Goal: Task Accomplishment & Management: Manage account settings

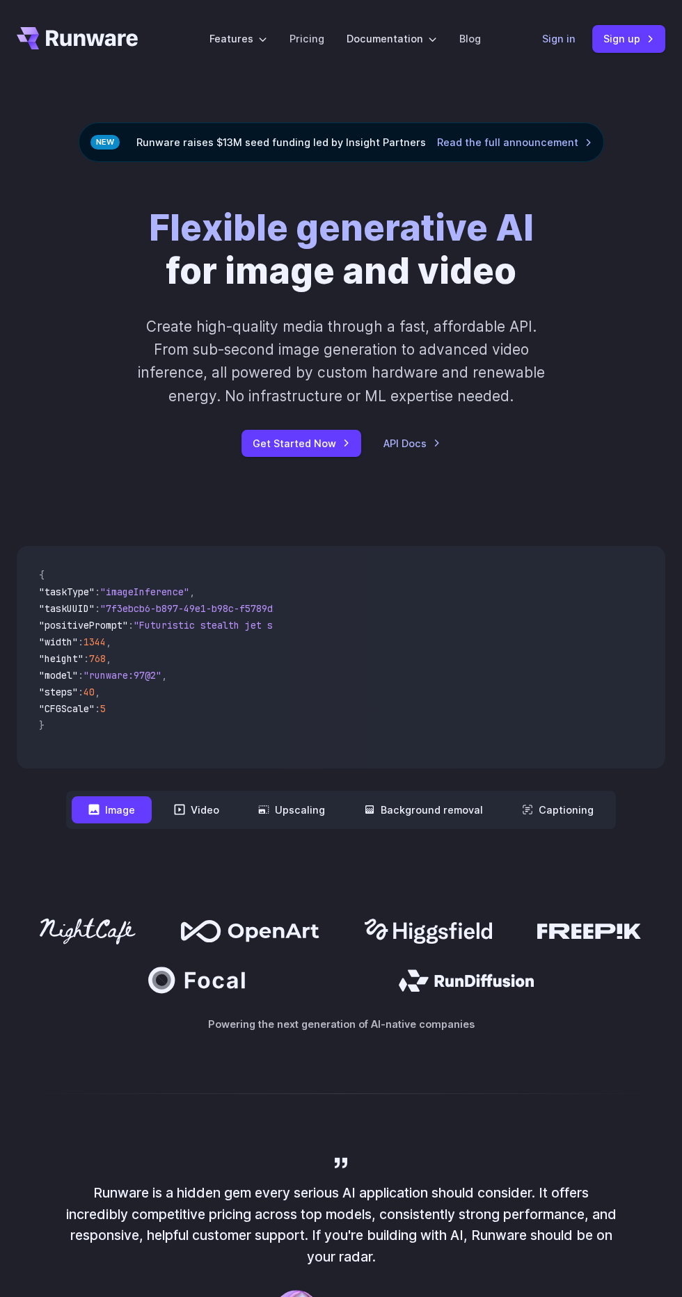
click at [559, 38] on link "Sign in" at bounding box center [558, 39] width 33 height 16
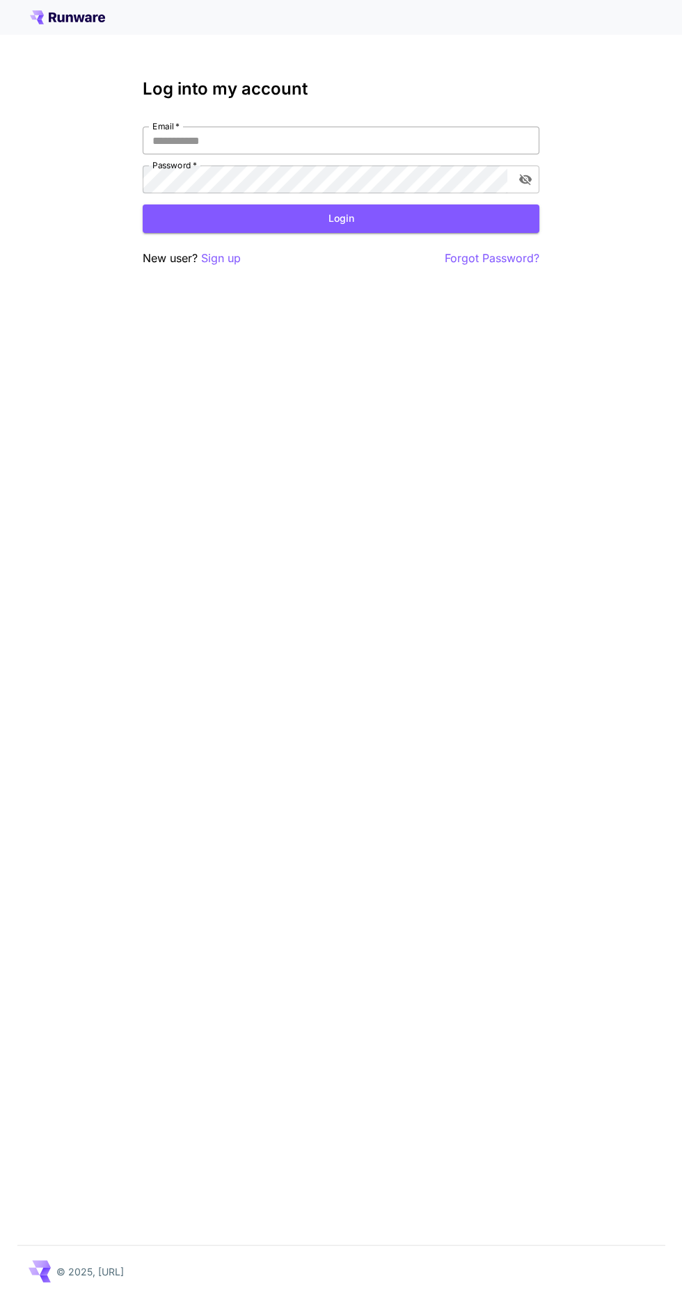
click at [423, 143] on input "Email   *" at bounding box center [341, 141] width 396 height 28
type input "**********"
click button "Login" at bounding box center [341, 218] width 396 height 29
